Goal: Information Seeking & Learning: Understand process/instructions

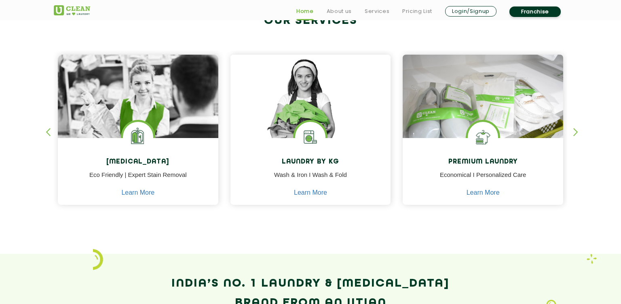
scroll to position [330, 0]
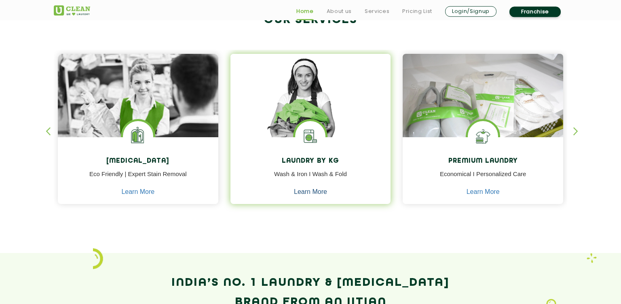
click at [302, 190] on link "Learn More" at bounding box center [310, 191] width 33 height 7
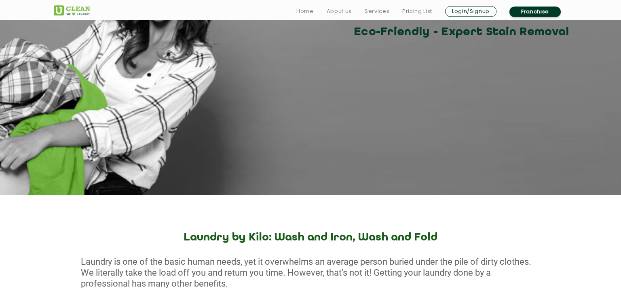
scroll to position [206, 0]
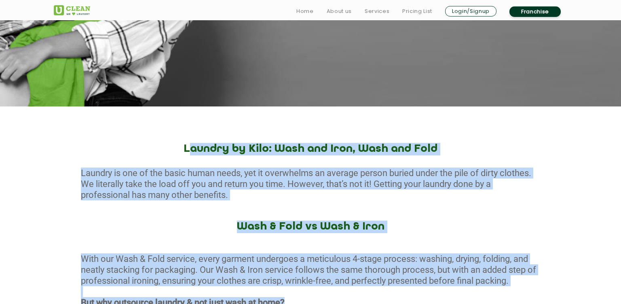
drag, startPoint x: 193, startPoint y: 138, endPoint x: 394, endPoint y: 299, distance: 257.0
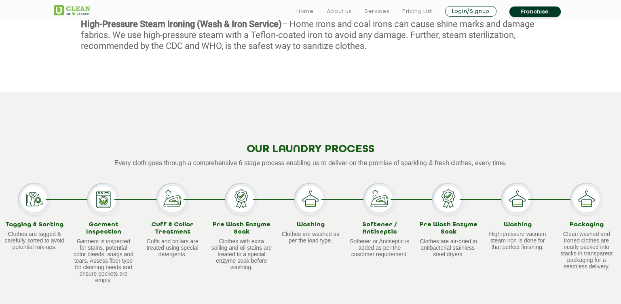
scroll to position [626, 0]
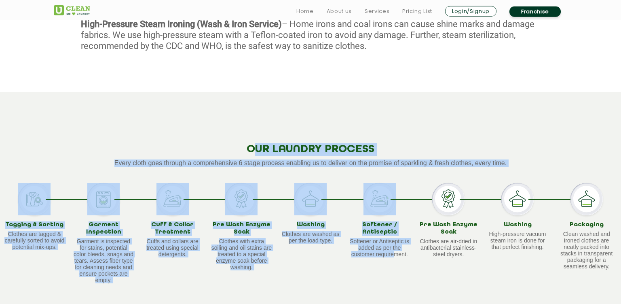
drag, startPoint x: 393, startPoint y: 296, endPoint x: 248, endPoint y: 147, distance: 208.3
click at [248, 147] on div "OUR LAUNDRY PROCESS Every cloth goes through a comprehensive 6 stage process en…" at bounding box center [310, 208] width 621 height 232
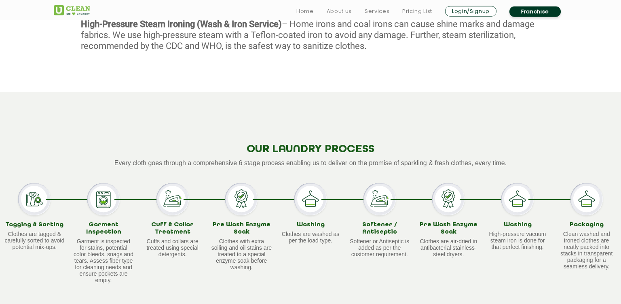
click at [248, 147] on div "OUR LAUNDRY PROCESS Every cloth goes through a comprehensive 6 stage process en…" at bounding box center [310, 208] width 621 height 232
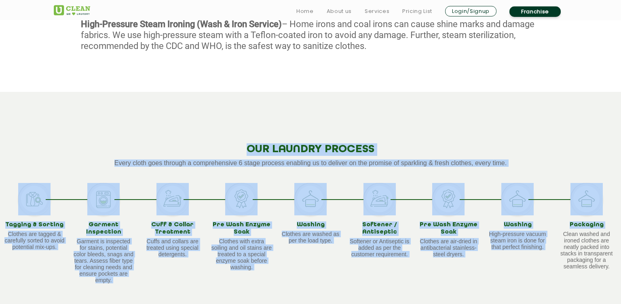
drag, startPoint x: 248, startPoint y: 147, endPoint x: 620, endPoint y: 288, distance: 397.3
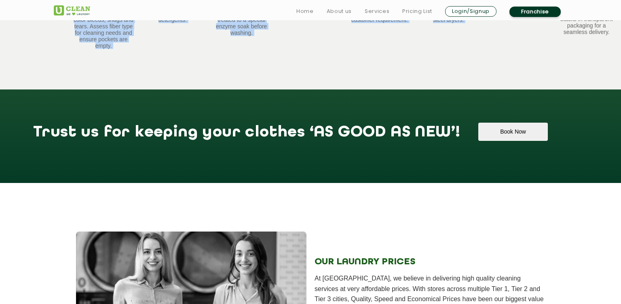
scroll to position [896, 0]
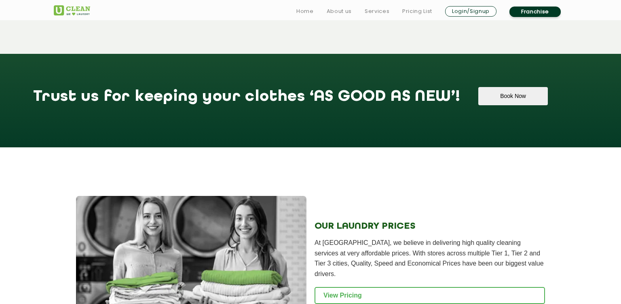
click at [517, 227] on div "OUR LAUNDRY PRICES At [GEOGRAPHIC_DATA], we believe in delivering high quality …" at bounding box center [430, 262] width 231 height 133
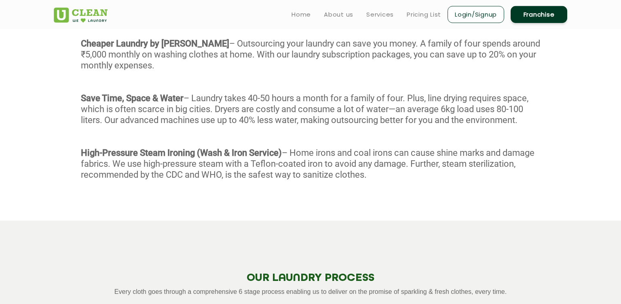
scroll to position [480, 0]
